Goal: Task Accomplishment & Management: Manage account settings

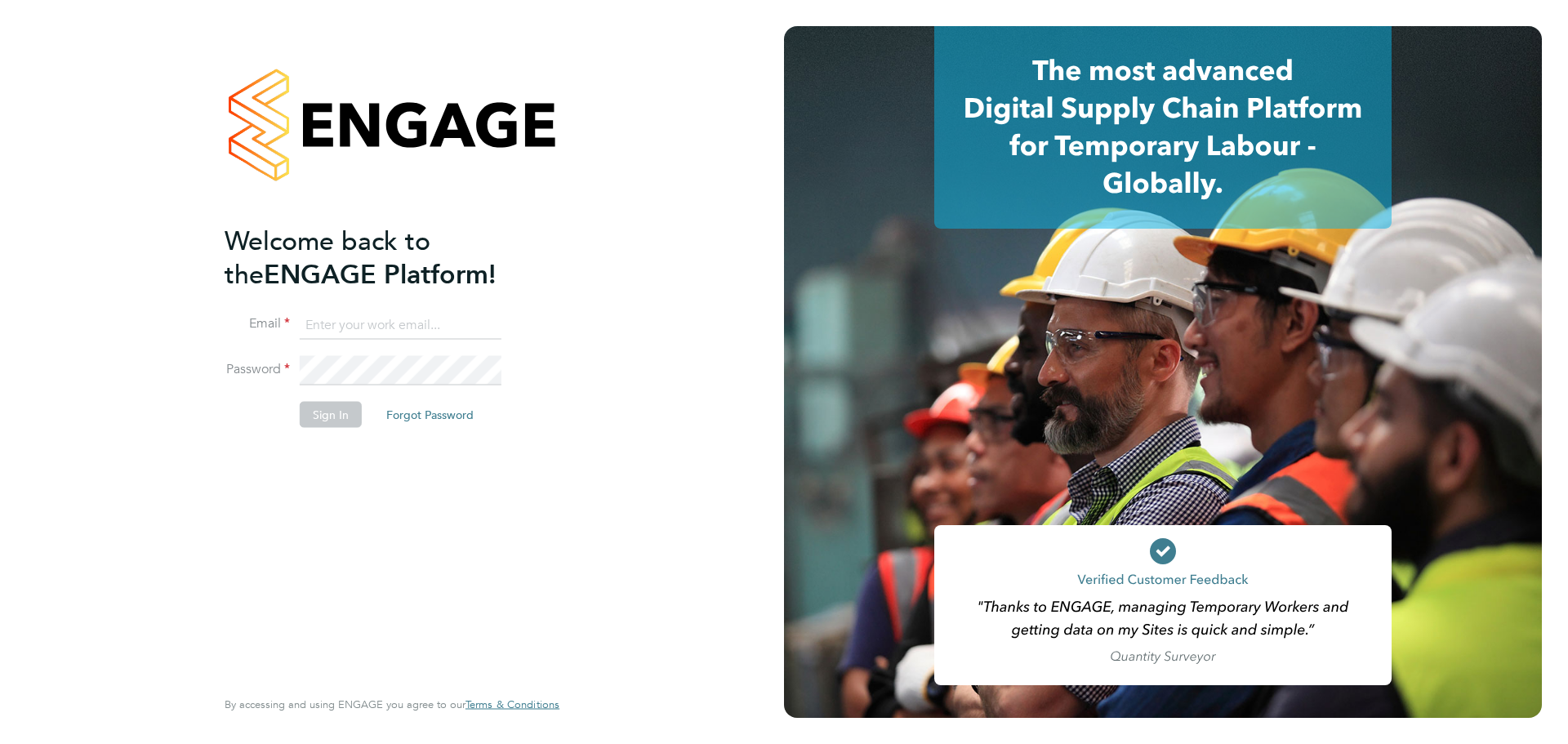
type input "[PERSON_NAME][EMAIL_ADDRESS][PERSON_NAME][DOMAIN_NAME]"
click at [326, 419] on button "Sign In" at bounding box center [330, 414] width 62 height 26
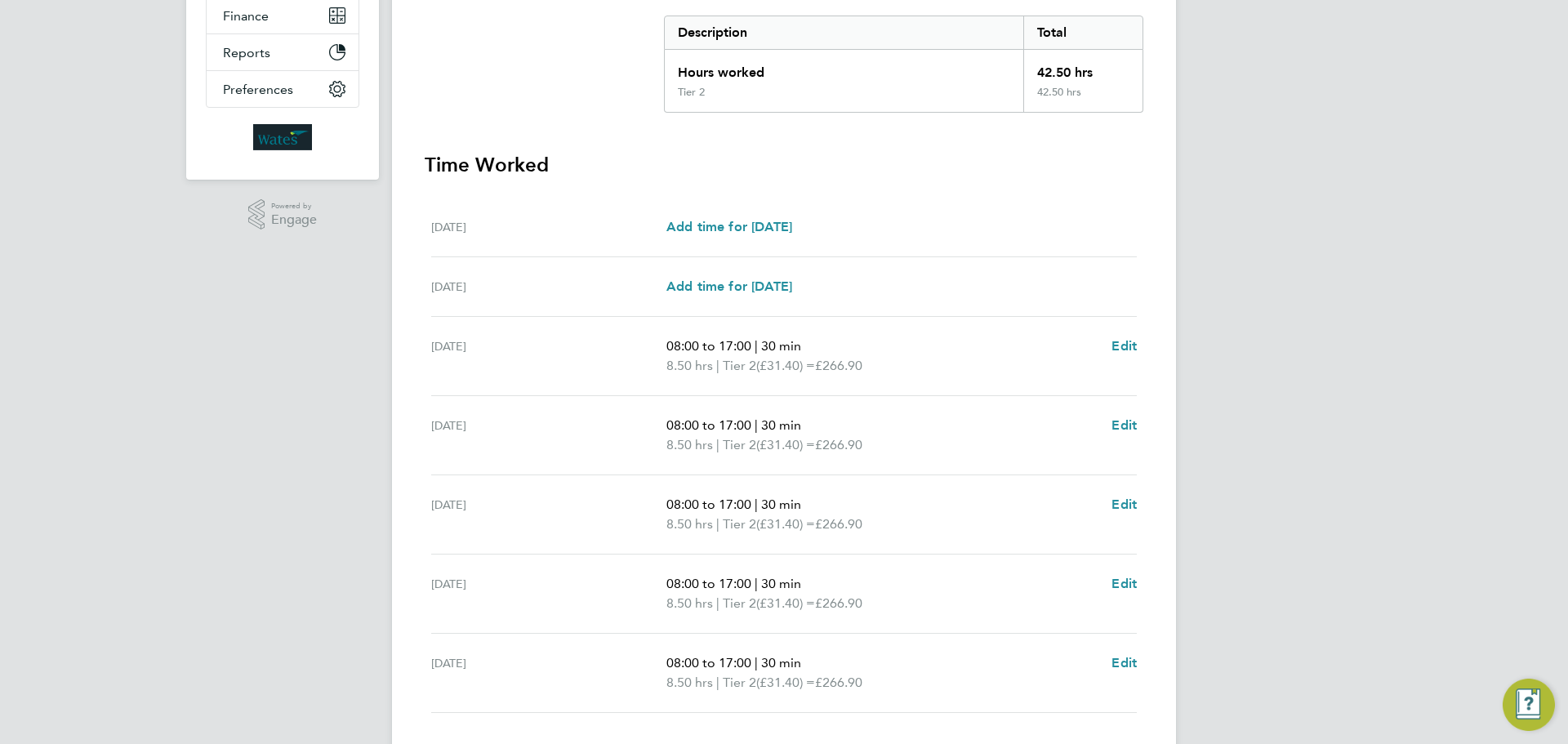
scroll to position [408, 0]
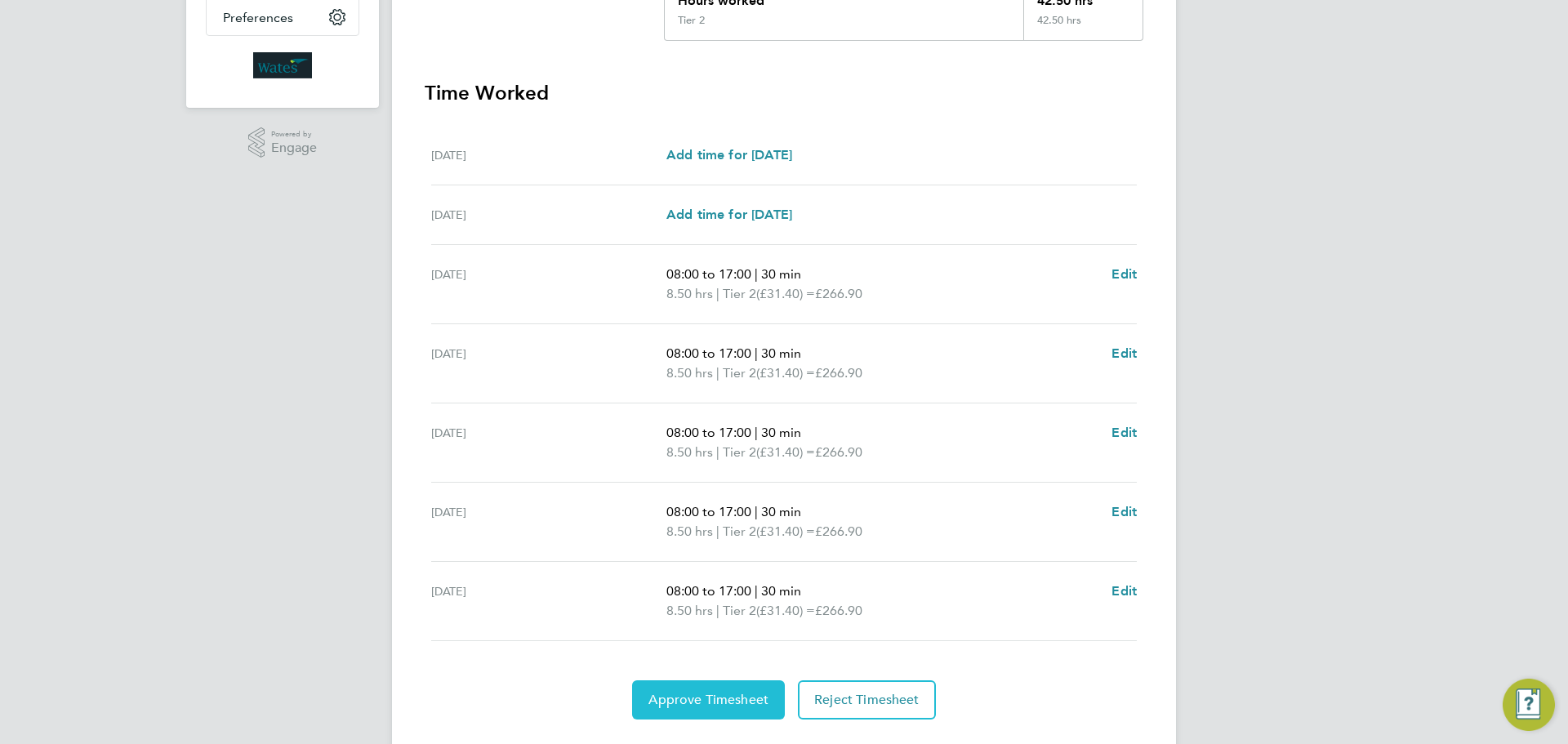
click at [745, 702] on span "Approve Timesheet" at bounding box center [708, 699] width 120 height 16
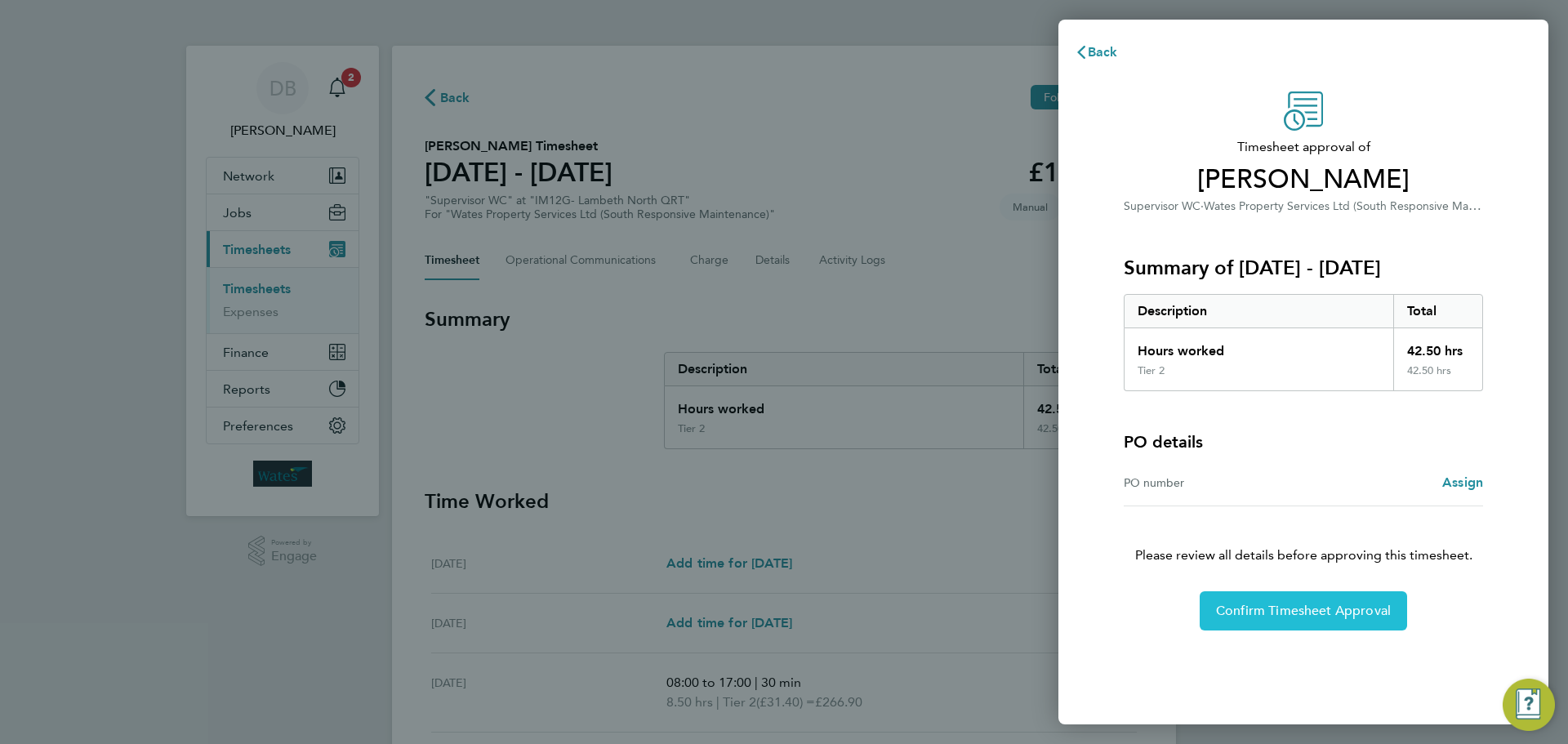
click at [1295, 612] on span "Confirm Timesheet Approval" at bounding box center [1303, 610] width 174 height 16
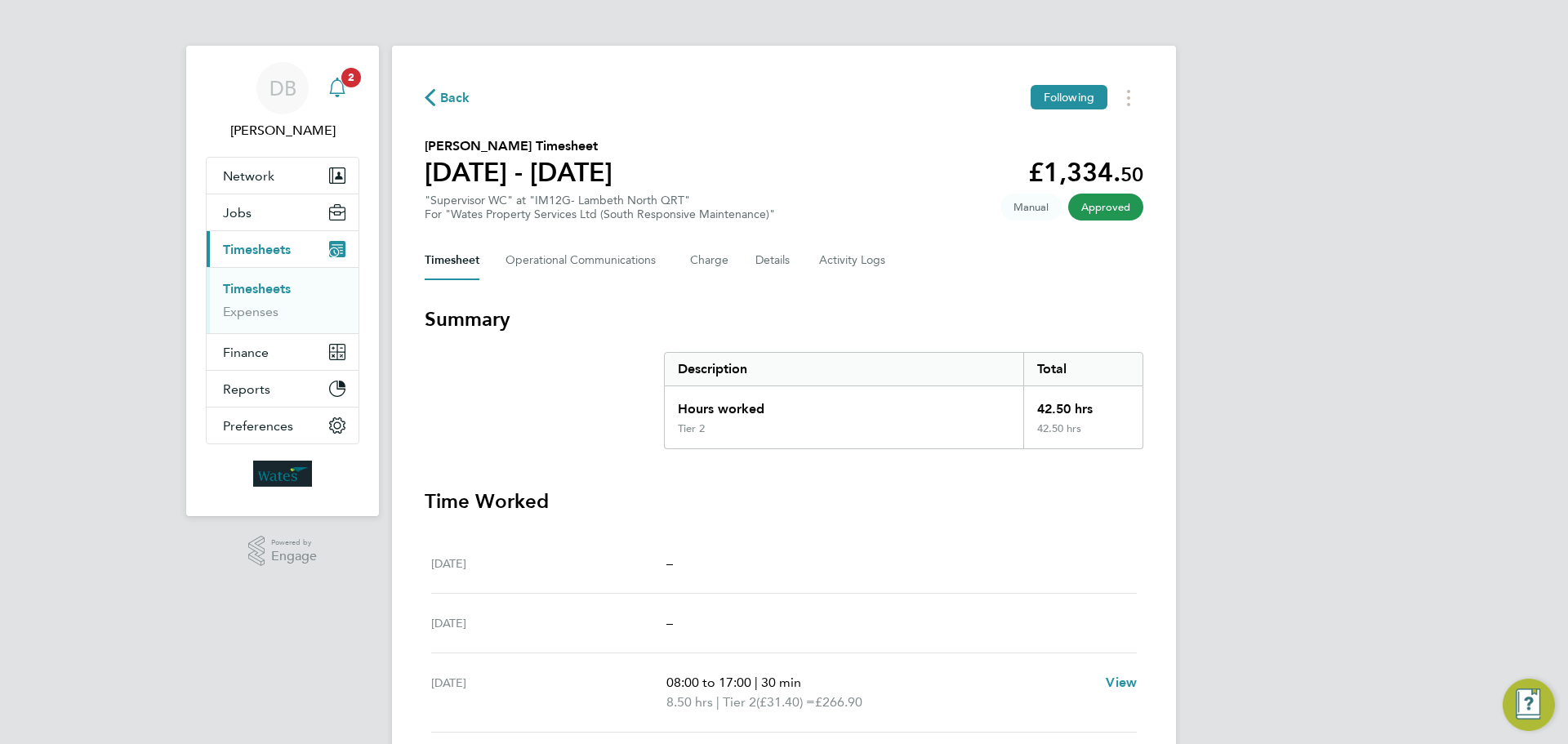
click at [344, 80] on span "2" at bounding box center [351, 78] width 19 height 19
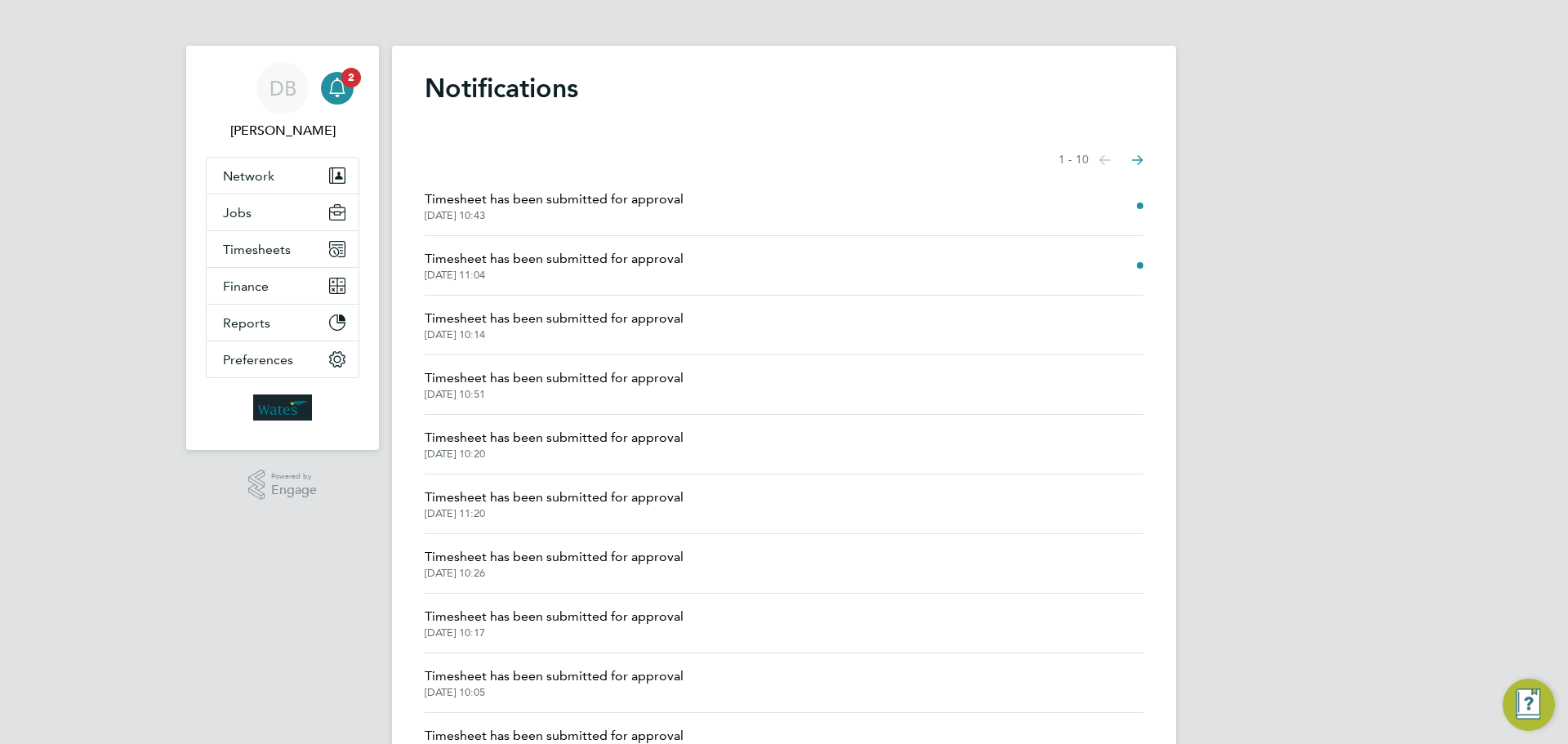
click at [647, 265] on span "Timesheet has been submitted for approval" at bounding box center [553, 259] width 259 height 19
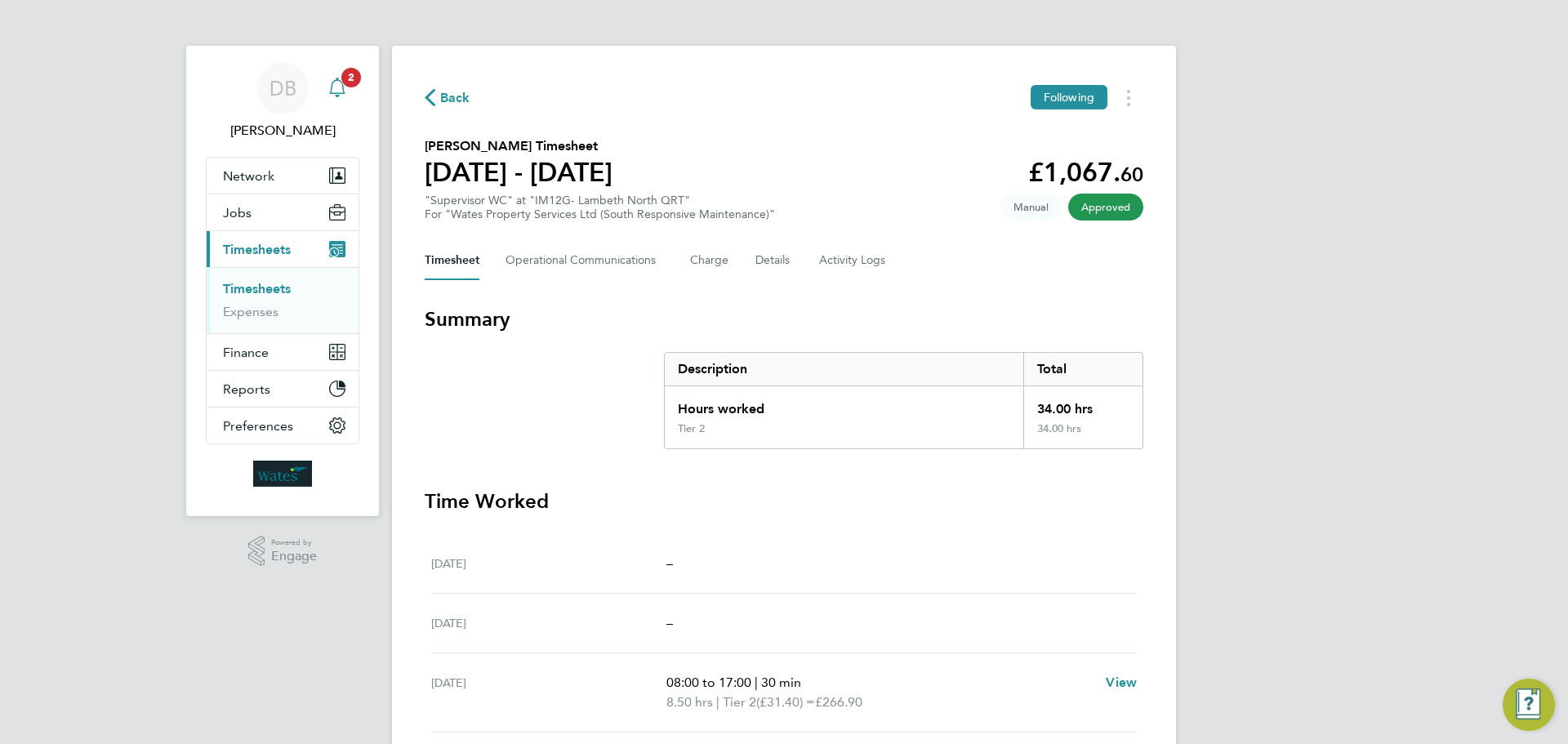
click at [334, 80] on icon "Main navigation" at bounding box center [337, 85] width 16 height 16
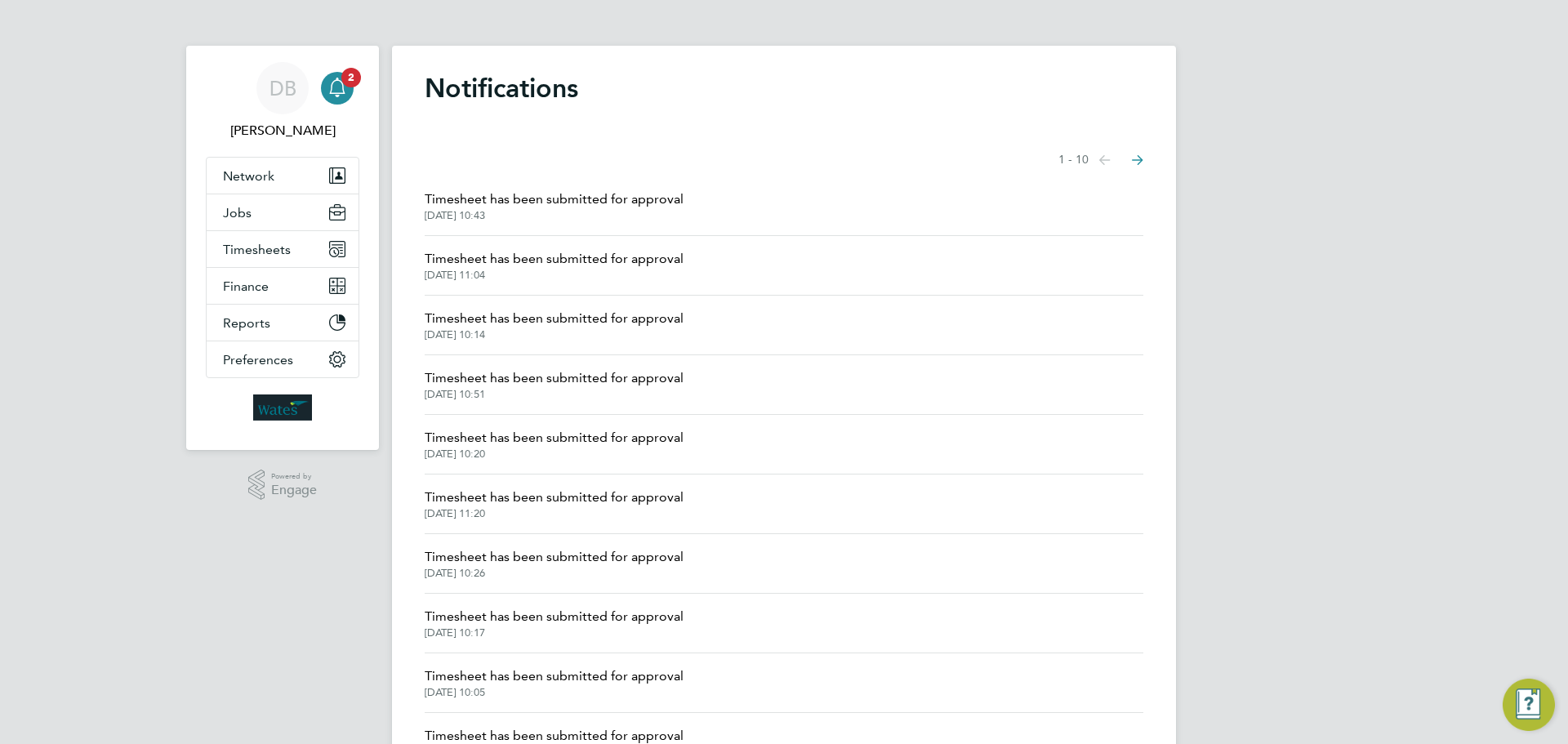
click at [959, 410] on li "Timesheet has been submitted for approval 12 Sep 2025, 10:51" at bounding box center [784, 386] width 719 height 60
click at [280, 250] on span "Timesheets" at bounding box center [257, 249] width 68 height 16
